Goal: Obtain resource: Download file/media

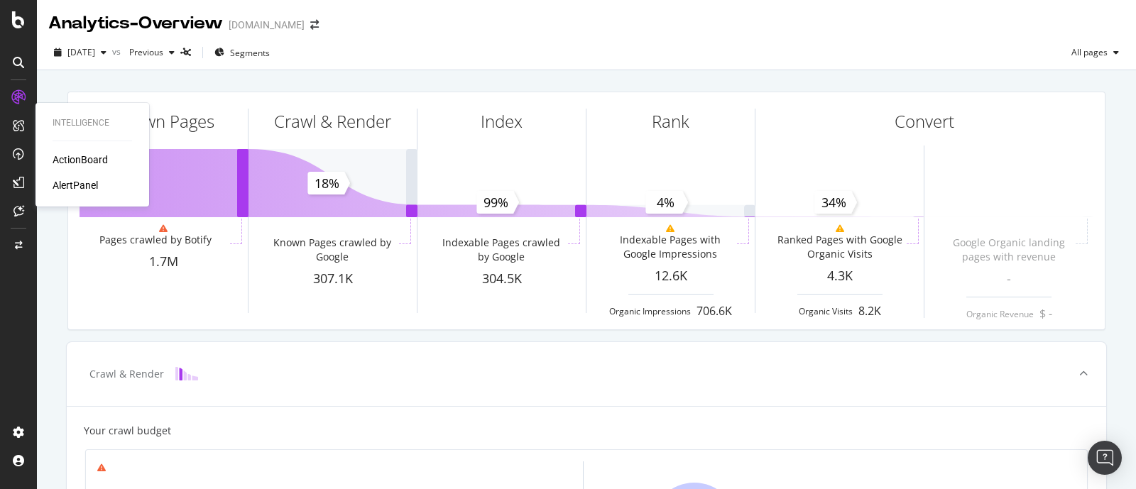
click at [75, 161] on div "ActionBoard" at bounding box center [80, 160] width 55 height 14
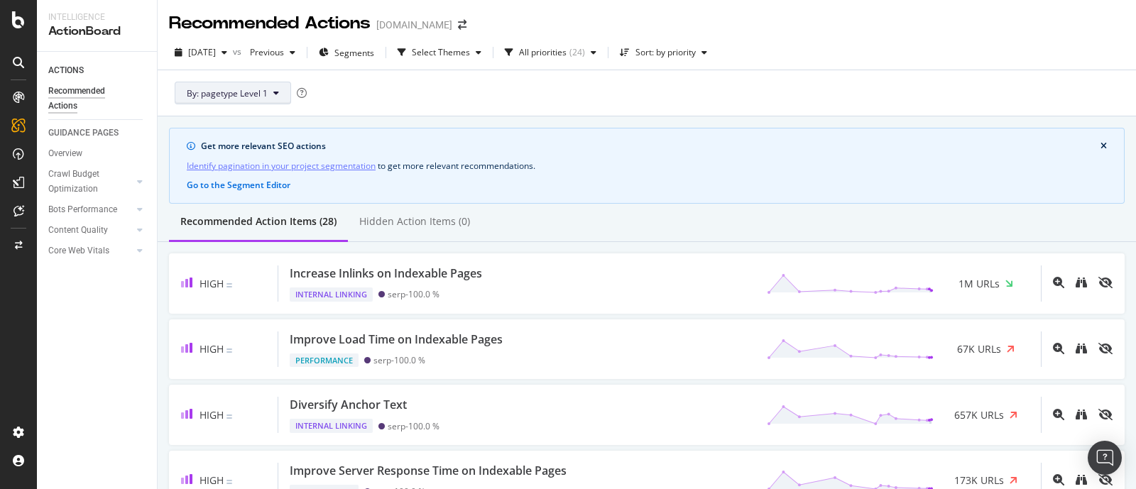
click at [263, 103] on button "By: pagetype Level 1" at bounding box center [233, 93] width 116 height 23
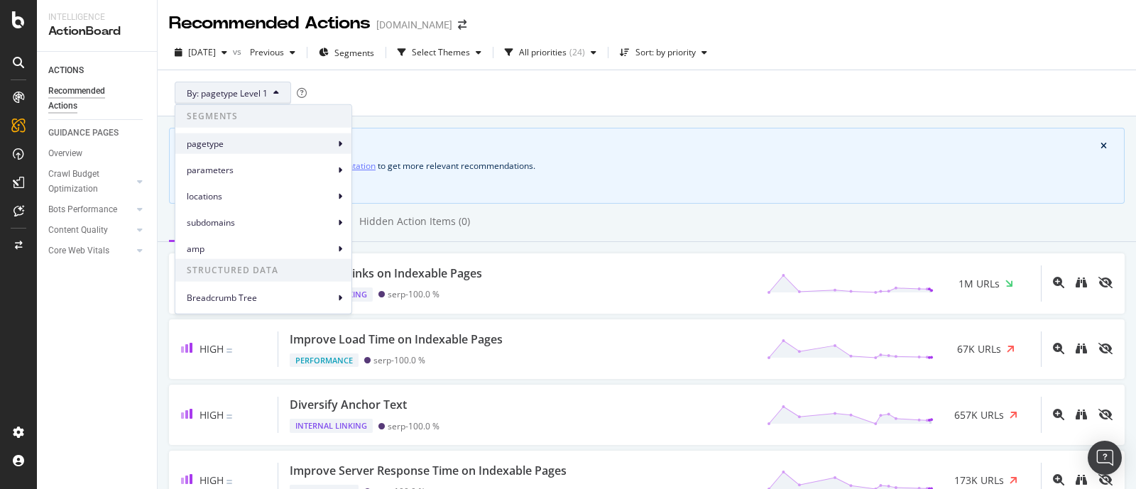
click at [260, 147] on span "pagetype" at bounding box center [261, 143] width 148 height 13
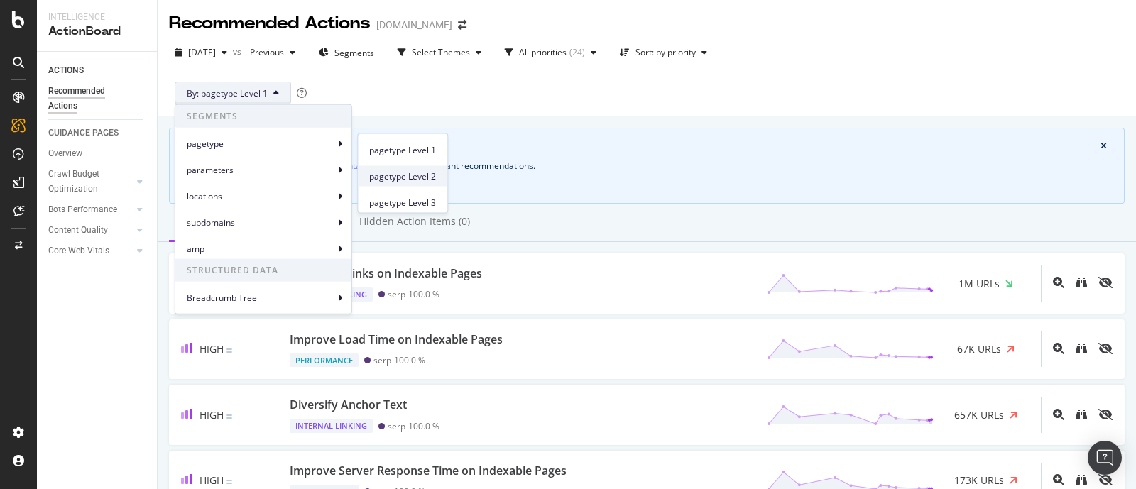
click at [402, 180] on span "pagetype Level 2" at bounding box center [402, 176] width 67 height 13
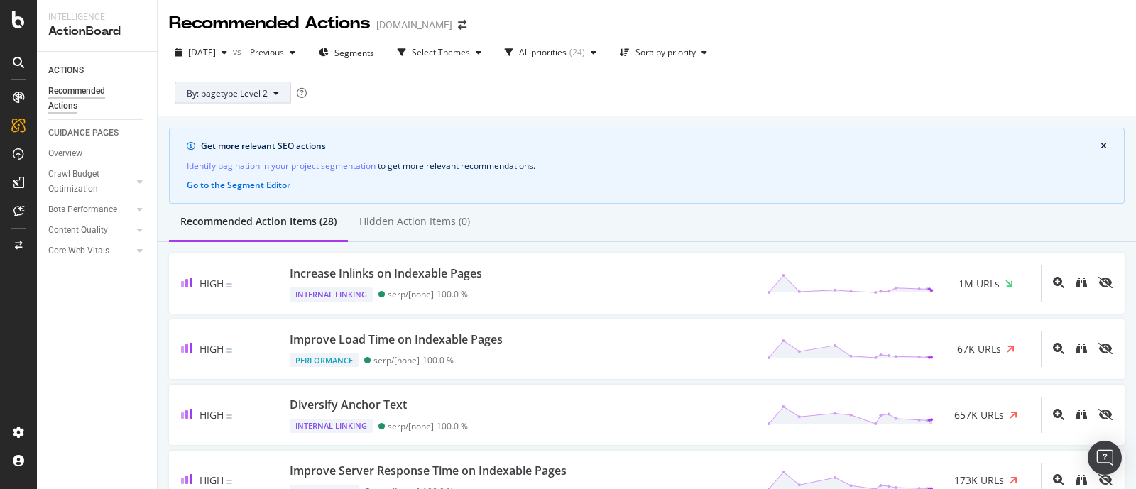
click at [245, 85] on button "By: pagetype Level 2" at bounding box center [233, 93] width 116 height 23
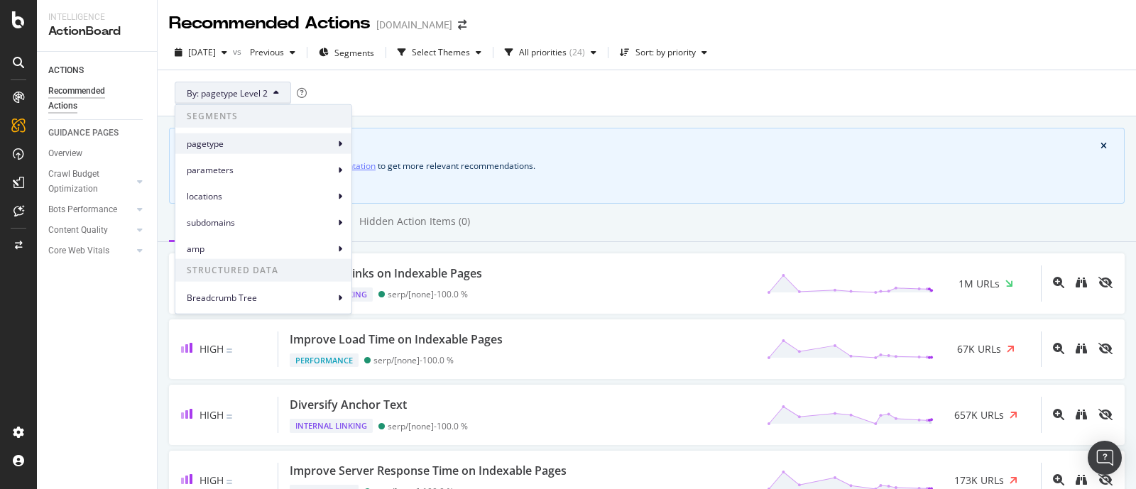
click at [242, 144] on span "pagetype" at bounding box center [261, 143] width 148 height 13
click at [341, 145] on icon at bounding box center [340, 143] width 4 height 9
click at [323, 140] on span "pagetype" at bounding box center [261, 143] width 148 height 13
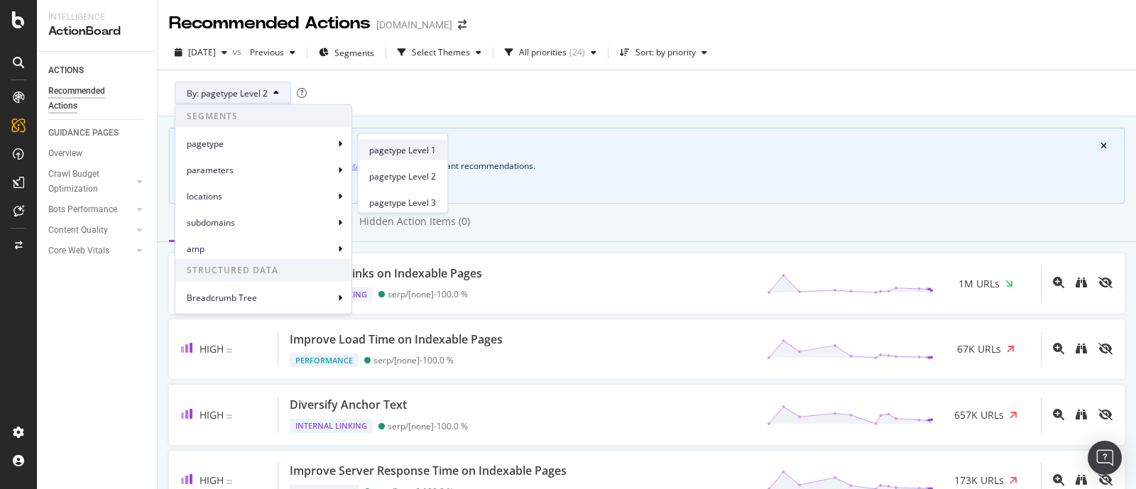
click at [398, 150] on span "pagetype Level 1" at bounding box center [402, 149] width 67 height 13
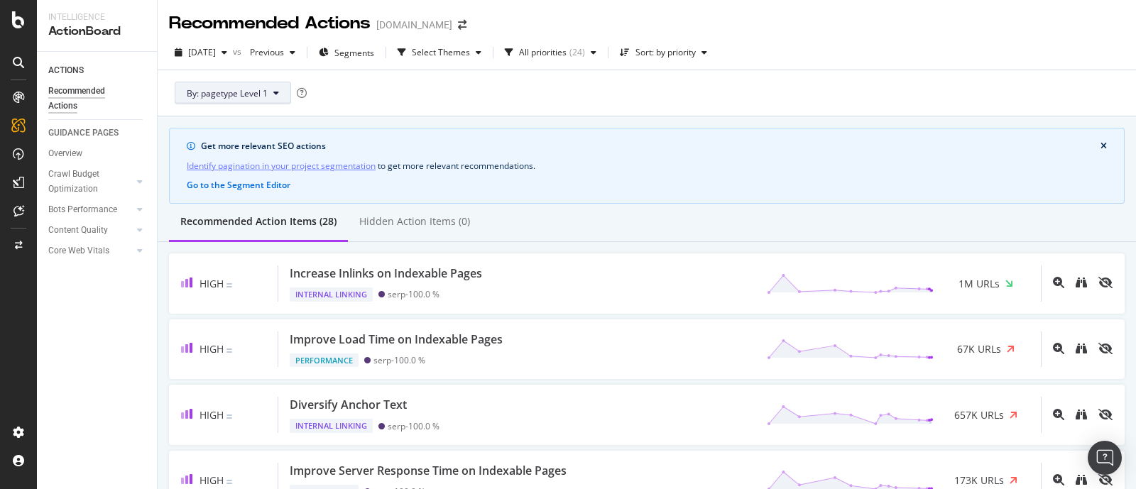
click at [273, 94] on icon at bounding box center [276, 93] width 6 height 9
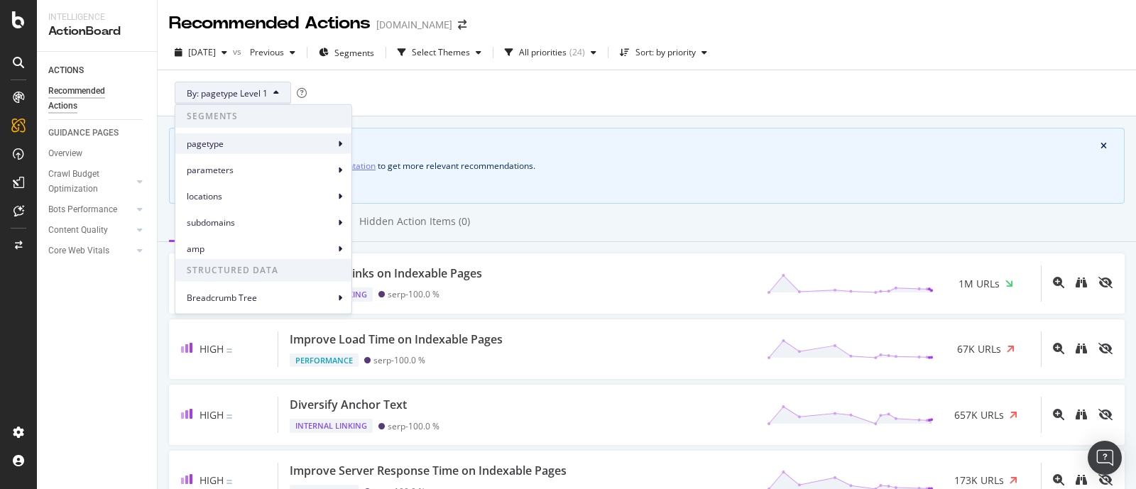
click at [282, 143] on span "pagetype" at bounding box center [261, 143] width 148 height 13
click at [335, 137] on div "pagetype" at bounding box center [263, 143] width 176 height 21
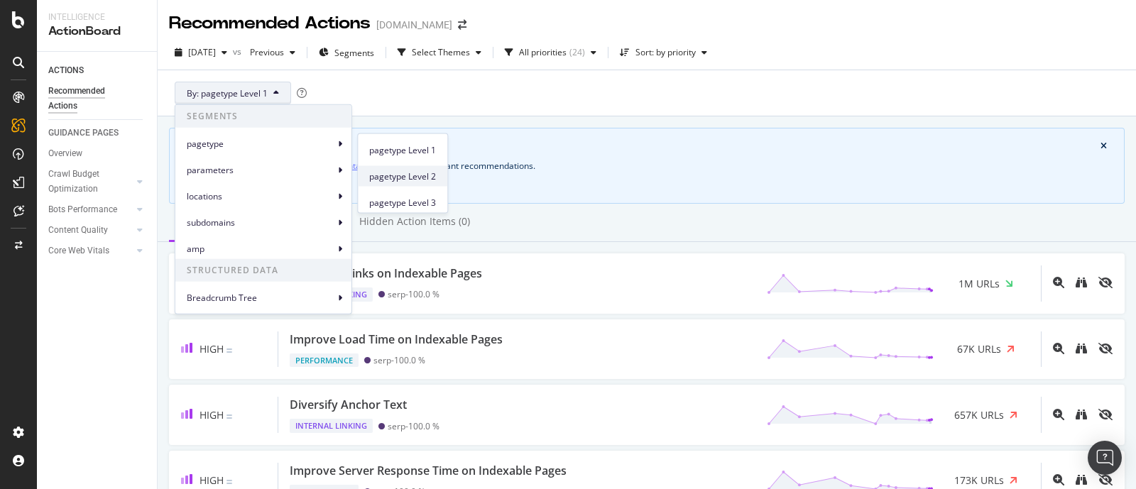
click at [388, 175] on span "pagetype Level 2" at bounding box center [402, 176] width 67 height 13
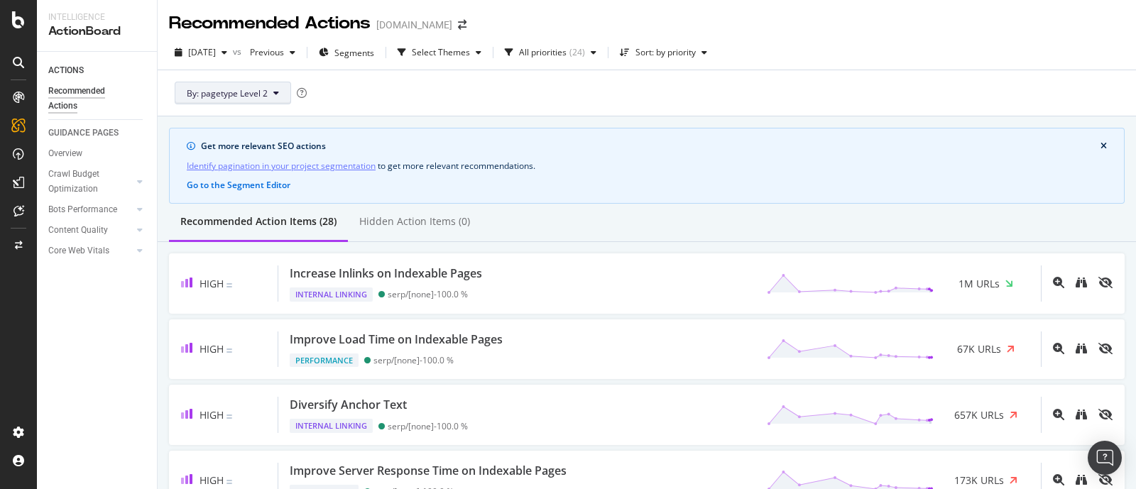
click at [262, 102] on button "By: pagetype Level 2" at bounding box center [233, 93] width 116 height 23
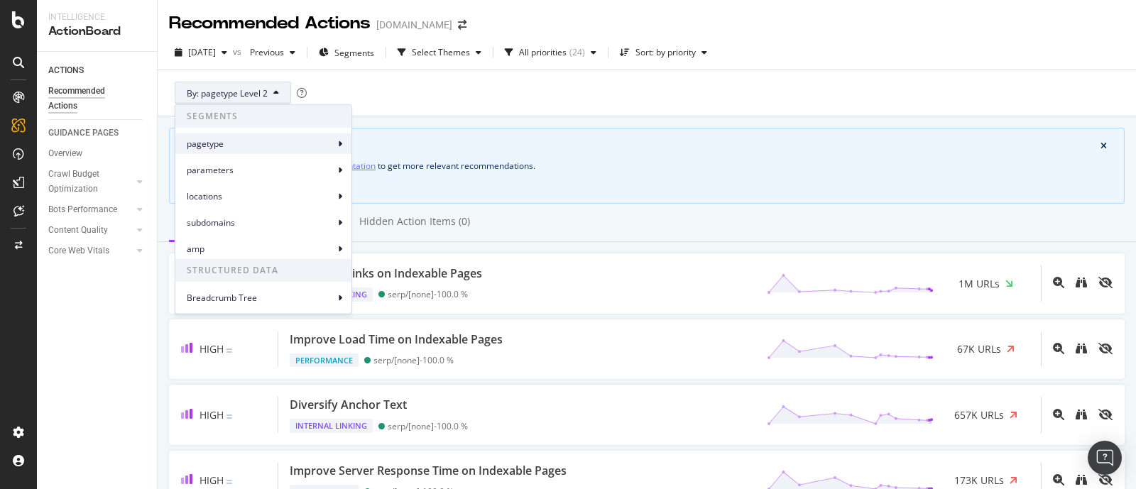
click at [234, 136] on div "pagetype" at bounding box center [263, 143] width 176 height 21
click at [337, 141] on span at bounding box center [338, 143] width 3 height 17
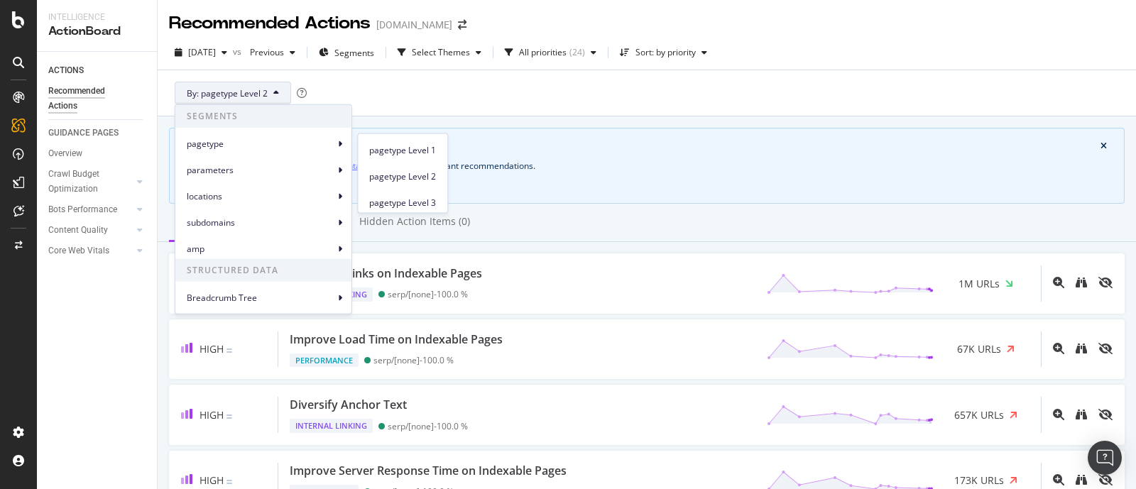
click at [387, 150] on span "pagetype Level 1" at bounding box center [402, 149] width 67 height 13
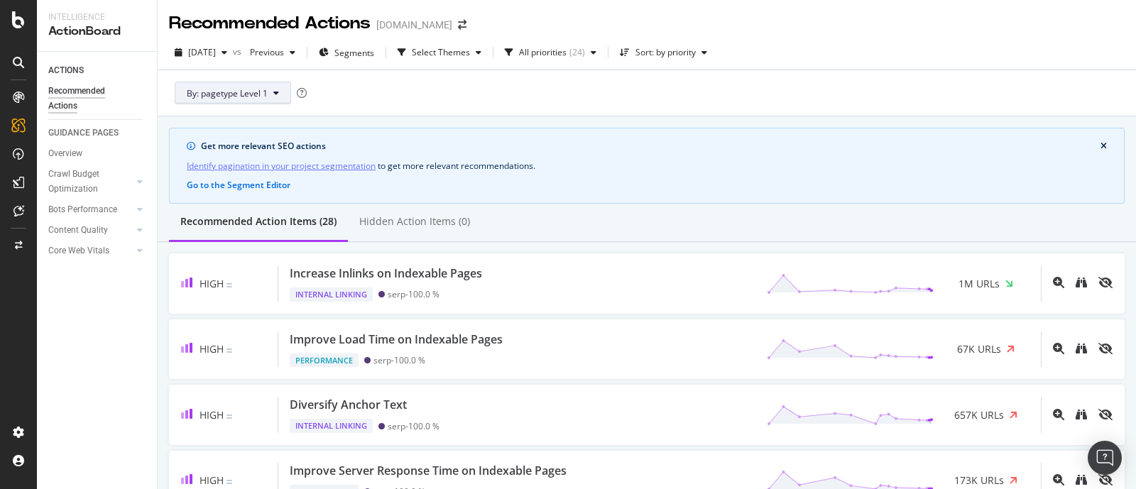
click at [259, 94] on span "By: pagetype Level 1" at bounding box center [227, 93] width 81 height 12
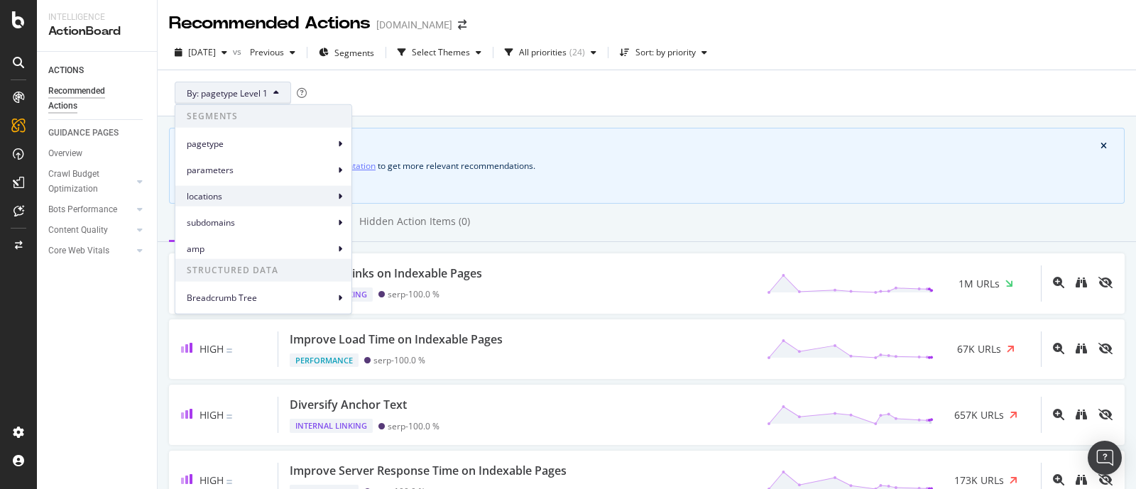
click at [262, 190] on span "locations" at bounding box center [261, 196] width 148 height 13
click at [252, 295] on span "Breadcrumb Tree" at bounding box center [261, 297] width 148 height 13
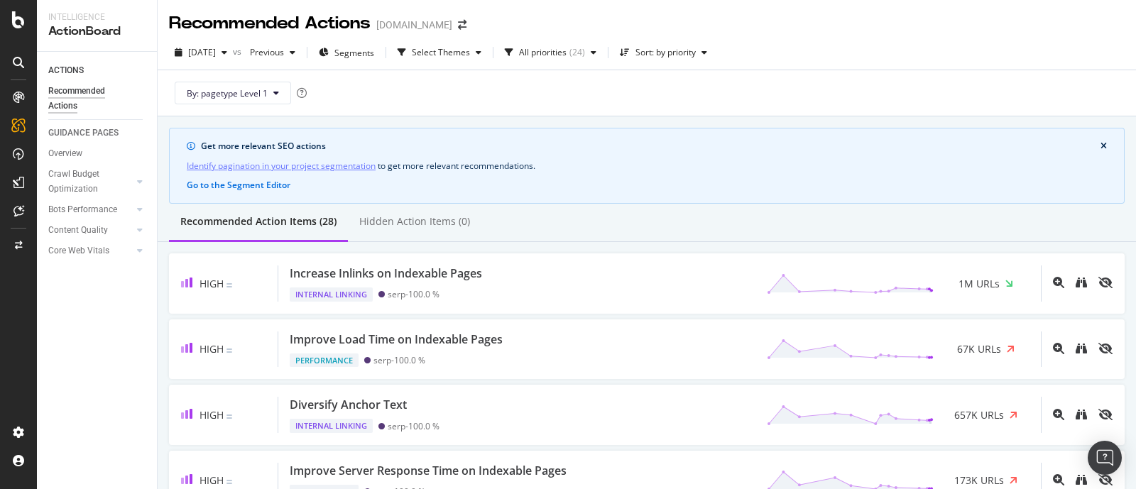
click at [711, 172] on div "Get more relevant SEO actions Identify pagination in your project segmentation …" at bounding box center [646, 166] width 955 height 76
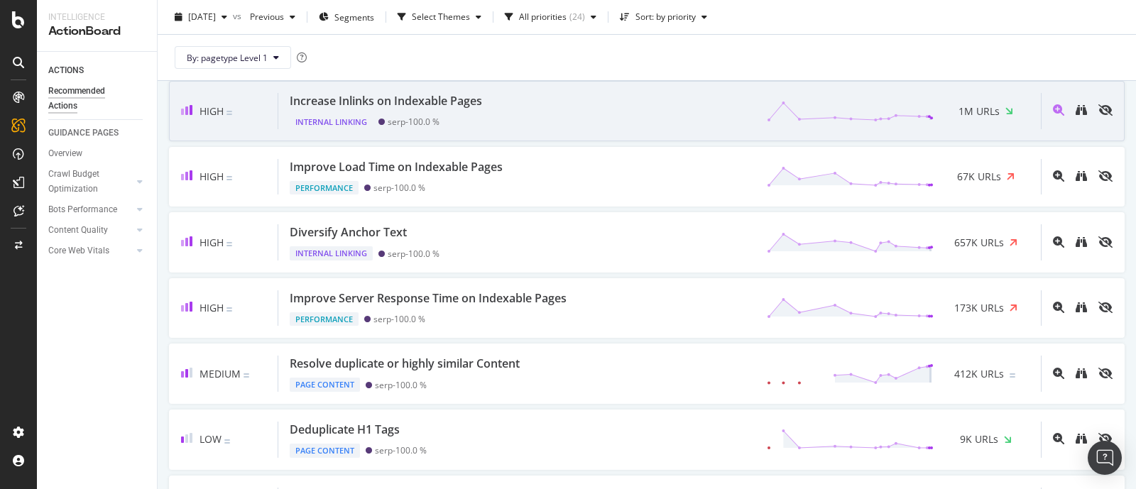
scroll to position [266, 0]
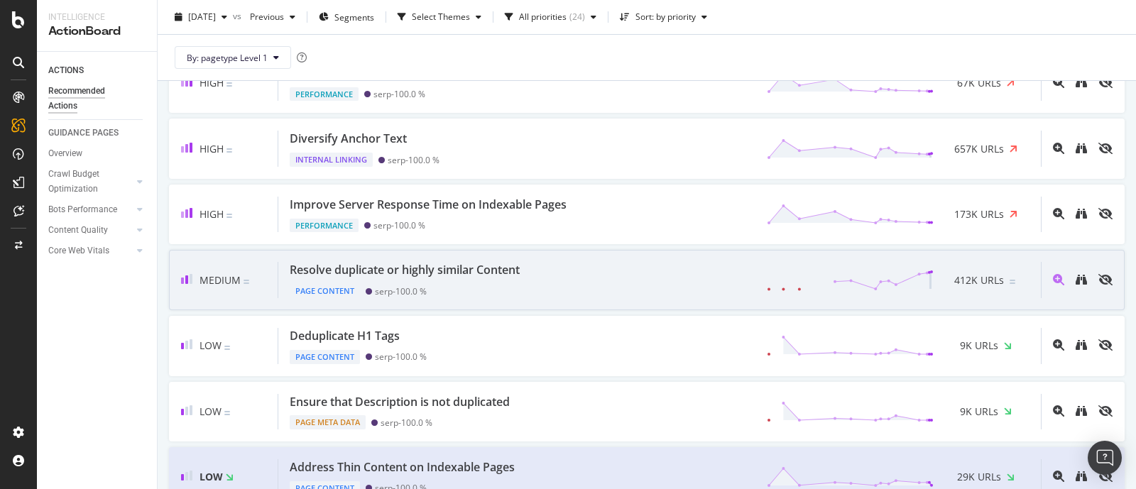
click at [522, 278] on div "Page Content serp - 100.0 %" at bounding box center [408, 288] width 236 height 20
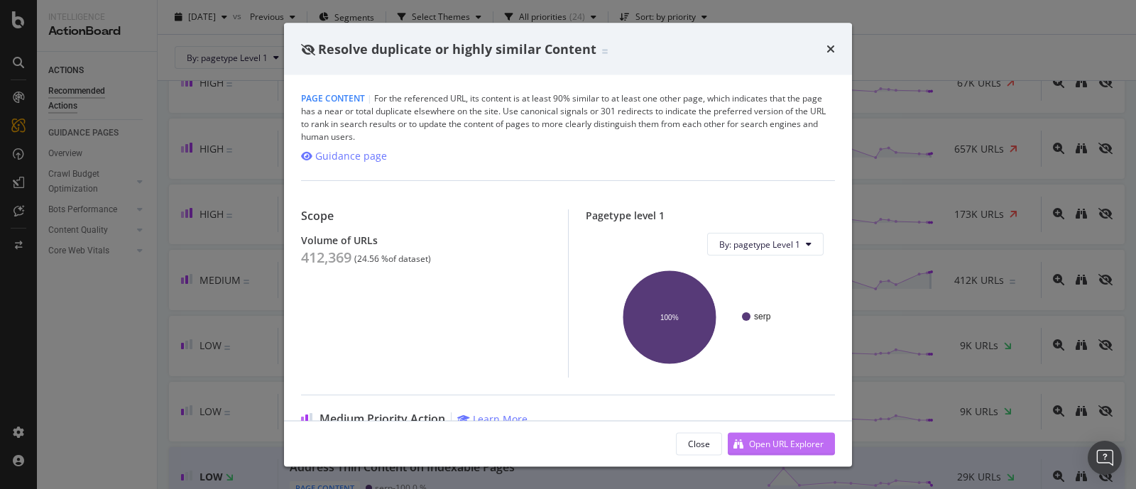
click at [798, 446] on div "Open URL Explorer" at bounding box center [786, 443] width 75 height 12
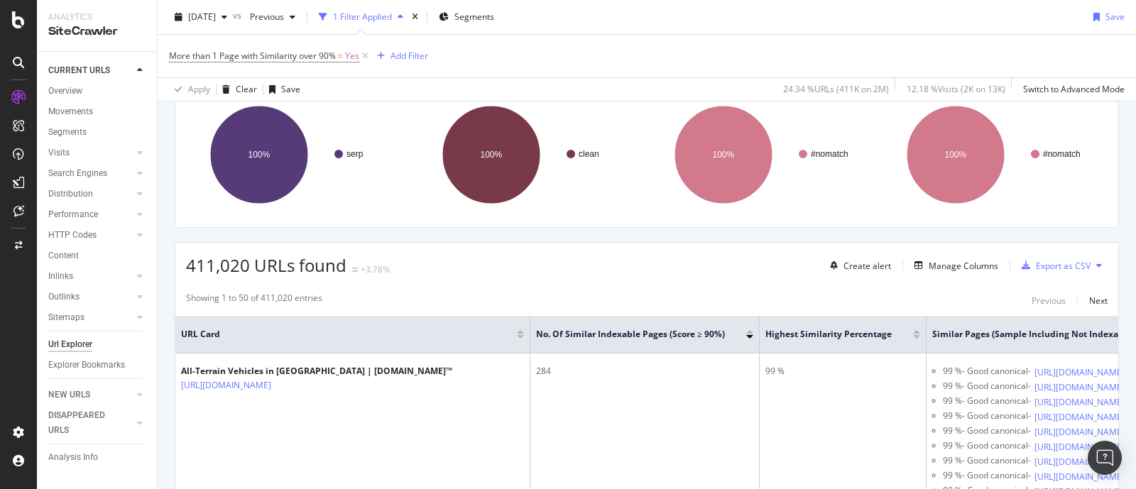
scroll to position [177, 0]
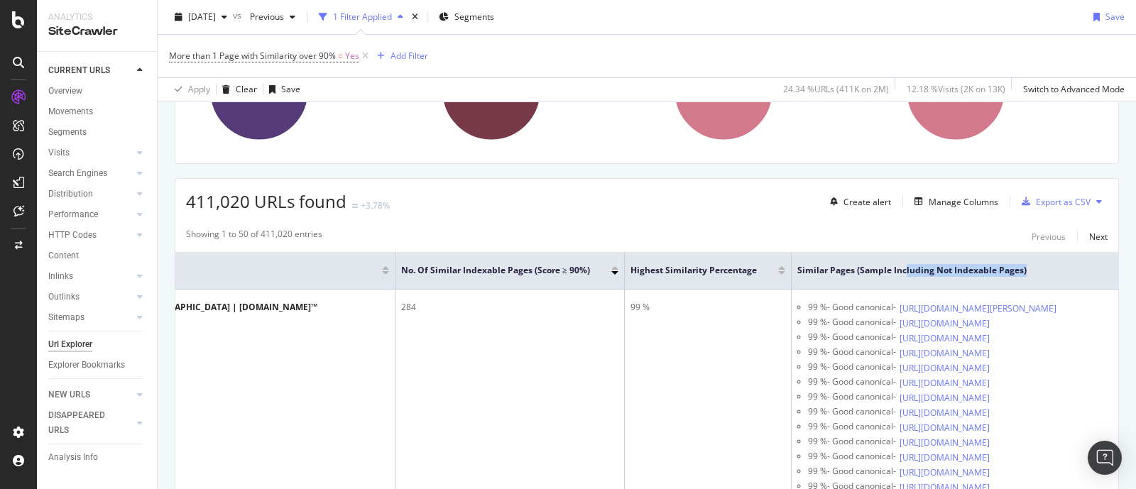
drag, startPoint x: 1038, startPoint y: 273, endPoint x: 1102, endPoint y: 276, distance: 64.7
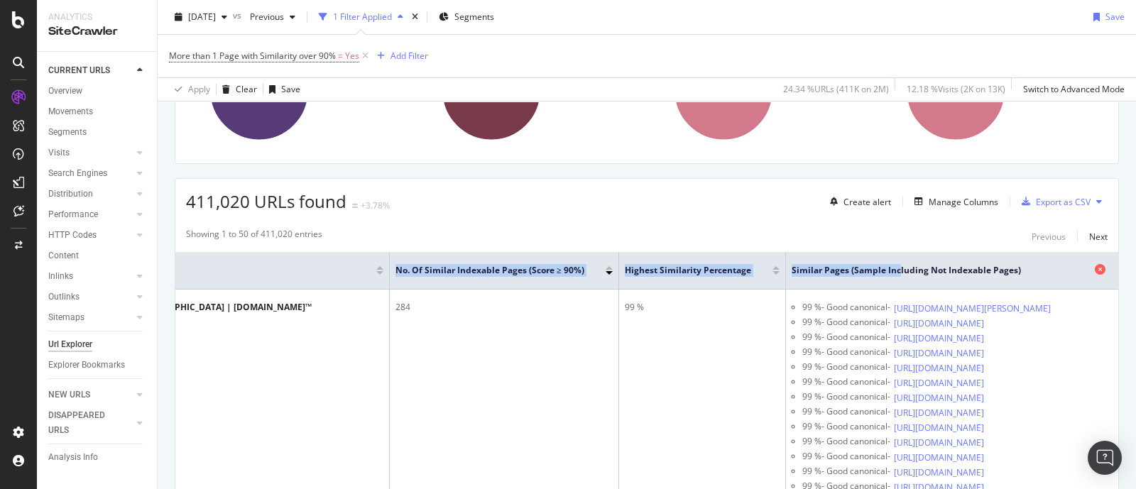
click at [982, 264] on span "Similar Pages (Sample including Not Indexable Pages)" at bounding box center [941, 270] width 300 height 13
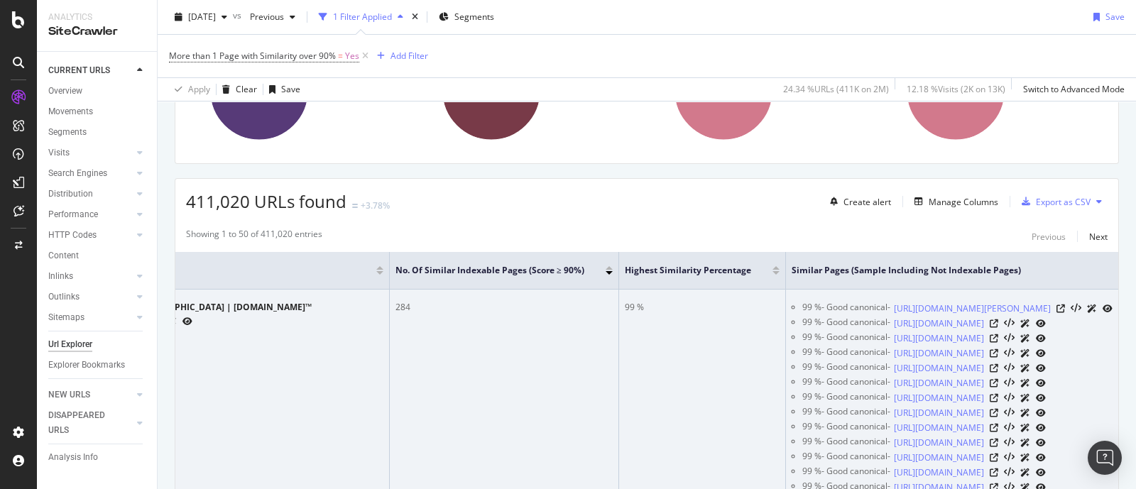
click at [145, 325] on icon at bounding box center [140, 321] width 9 height 9
click at [998, 373] on icon at bounding box center [993, 368] width 9 height 9
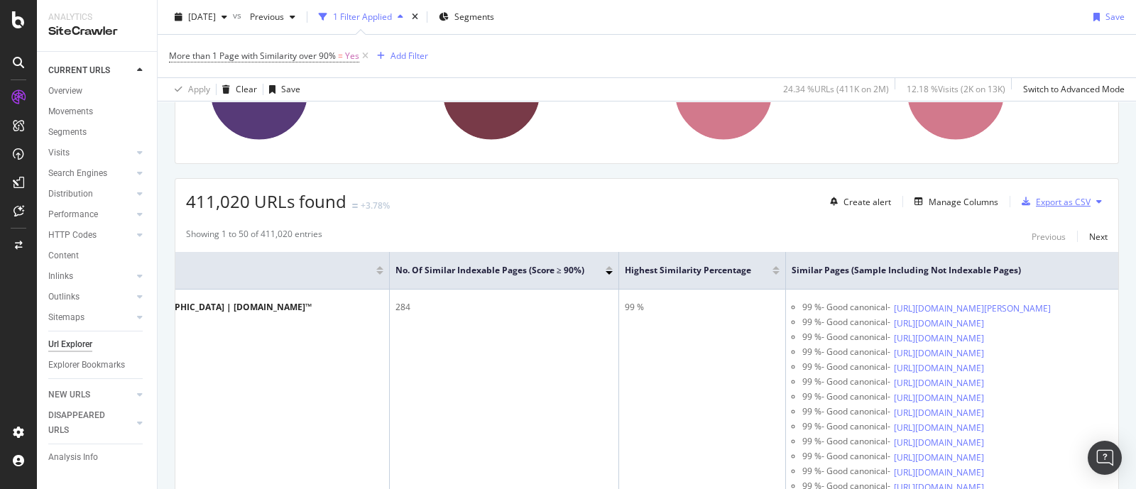
click at [1065, 197] on div "Export as CSV" at bounding box center [1063, 202] width 55 height 12
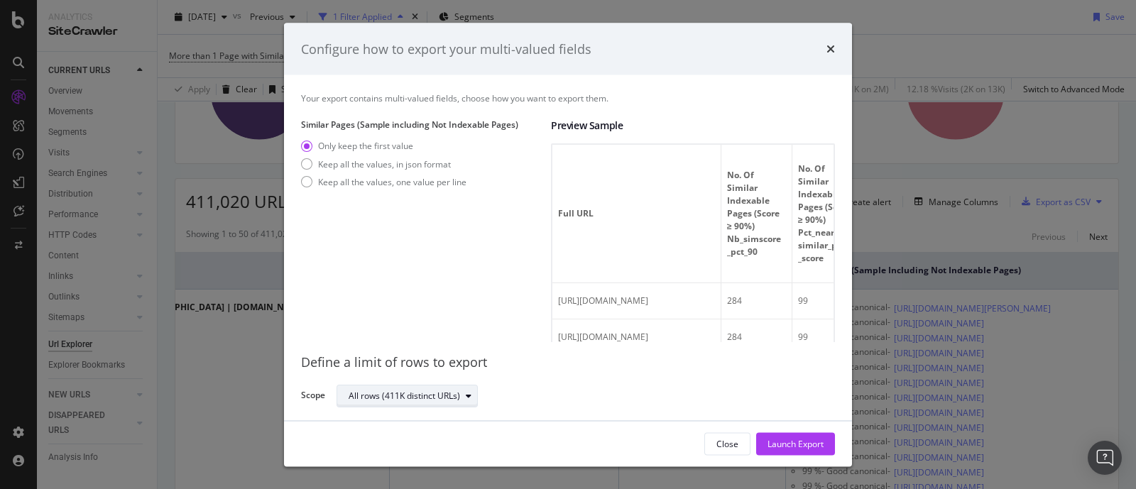
click at [428, 398] on div "All rows (411K distinct URLs)" at bounding box center [403, 395] width 111 height 9
click at [428, 397] on div "All rows (411K distinct URLs)" at bounding box center [403, 395] width 111 height 9
click at [816, 443] on div "Launch Export" at bounding box center [795, 443] width 56 height 12
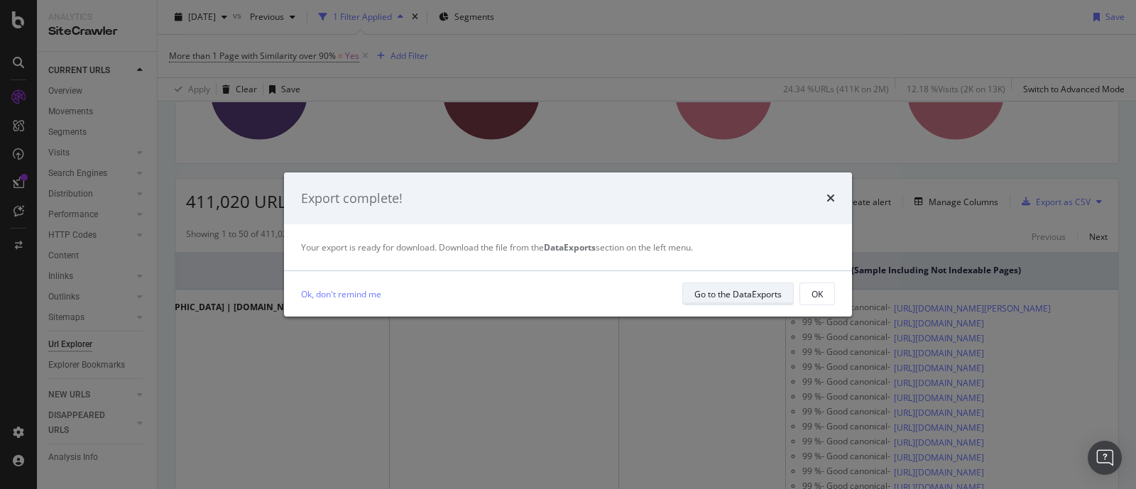
click at [763, 294] on div "Go to the DataExports" at bounding box center [737, 294] width 87 height 12
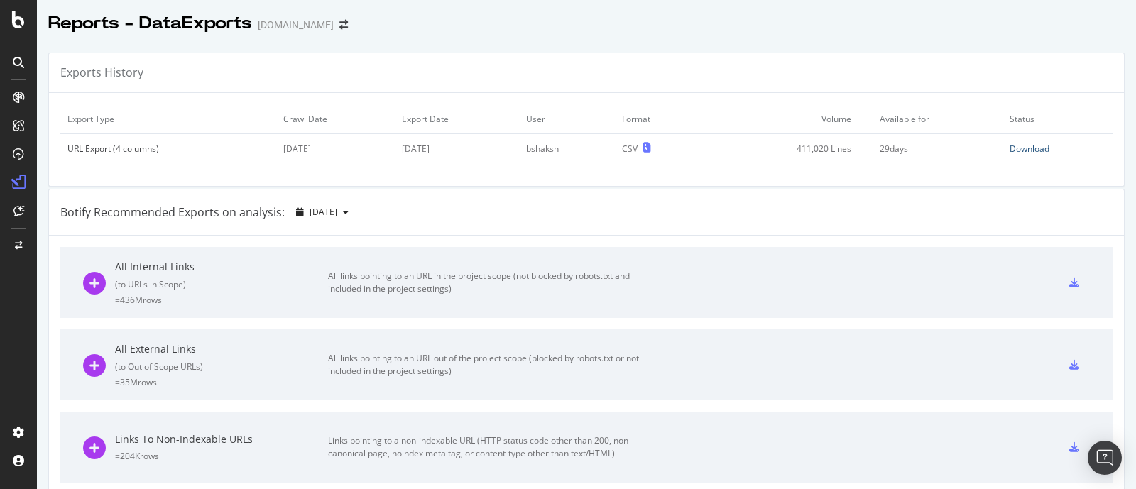
click at [1031, 148] on link "Download" at bounding box center [1057, 149] width 96 height 12
click at [998, 217] on div "Botify Recommended Exports on analysis: [DATE]" at bounding box center [586, 213] width 1075 height 46
click at [1018, 148] on div "Download" at bounding box center [1029, 149] width 40 height 12
click at [1009, 146] on div "Download" at bounding box center [1029, 149] width 40 height 12
